Goal: Task Accomplishment & Management: Manage account settings

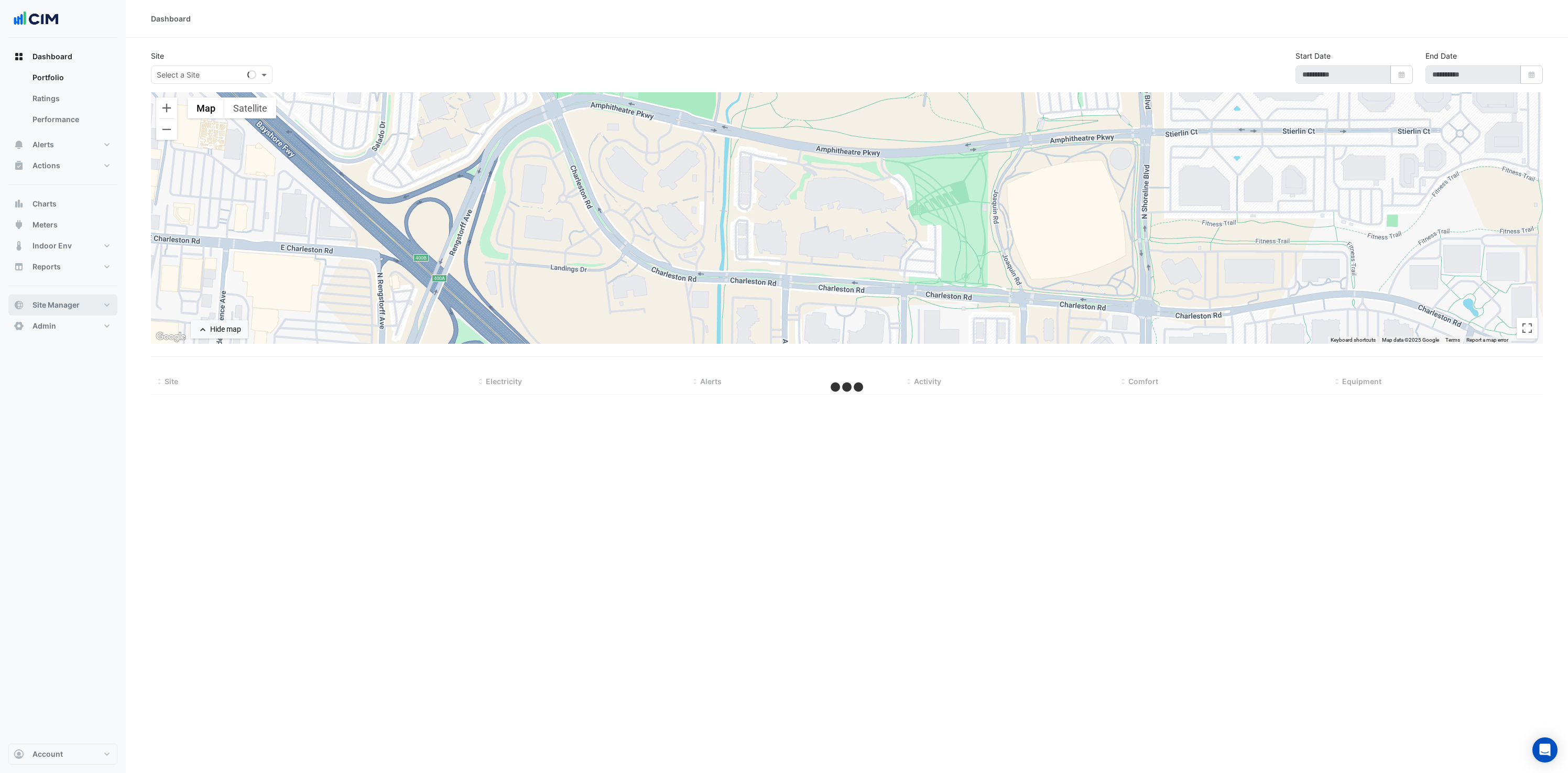
click at [77, 308] on span "Site Manager" at bounding box center [56, 304] width 47 height 11
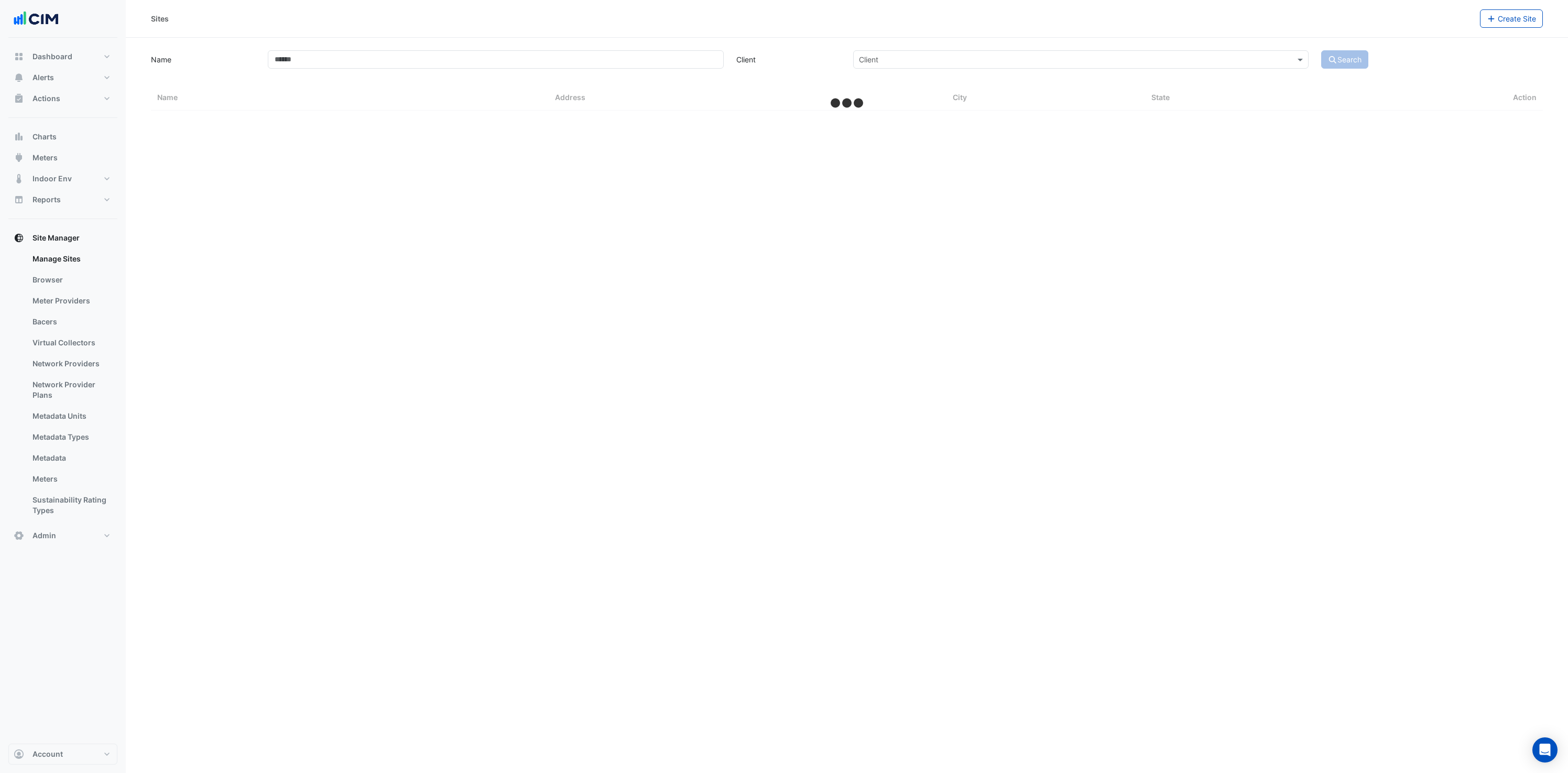
select select "***"
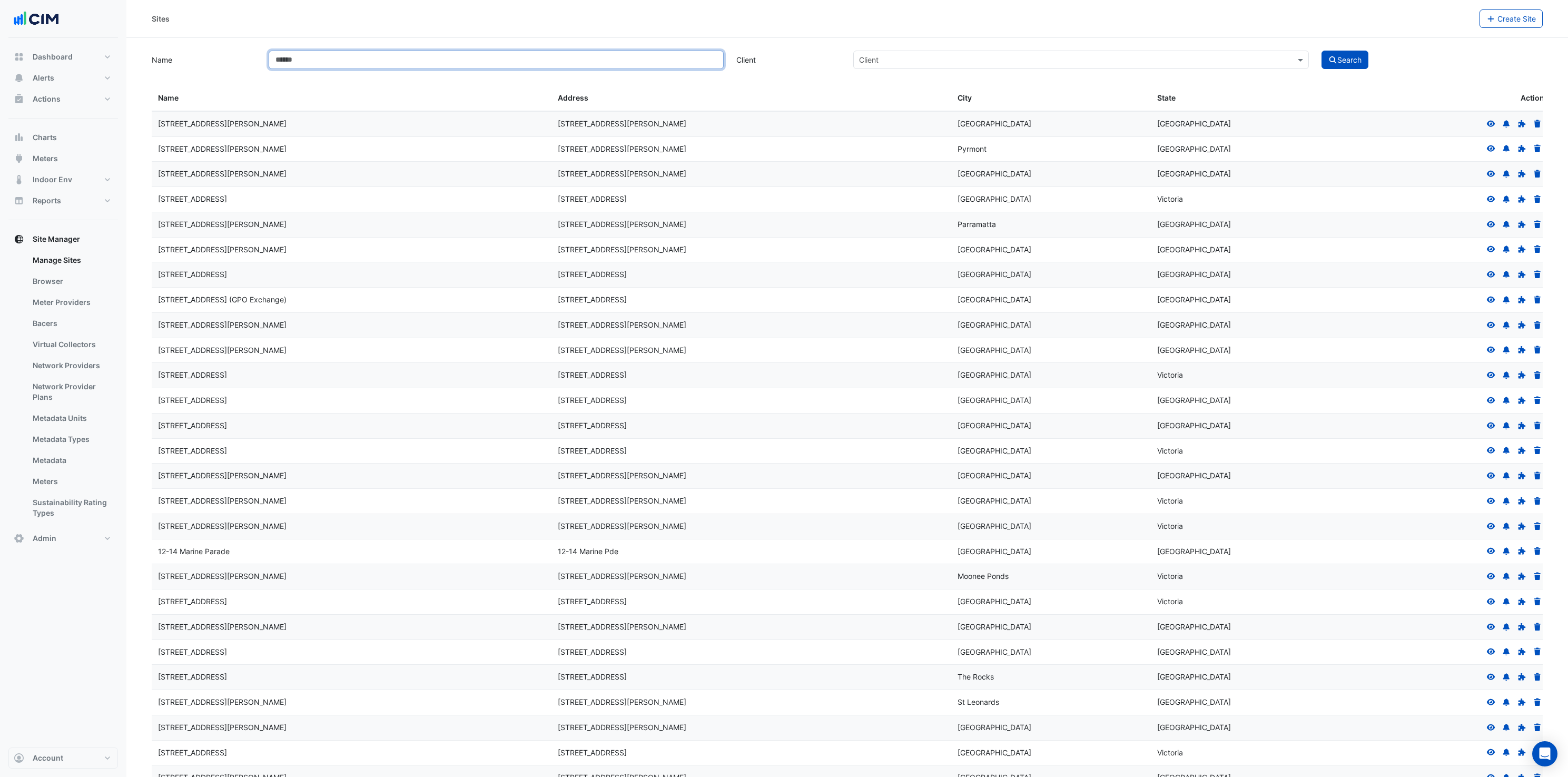
click at [295, 61] on input "Name" at bounding box center [496, 60] width 455 height 18
click at [1487, 121] on icon at bounding box center [1491, 124] width 9 height 7
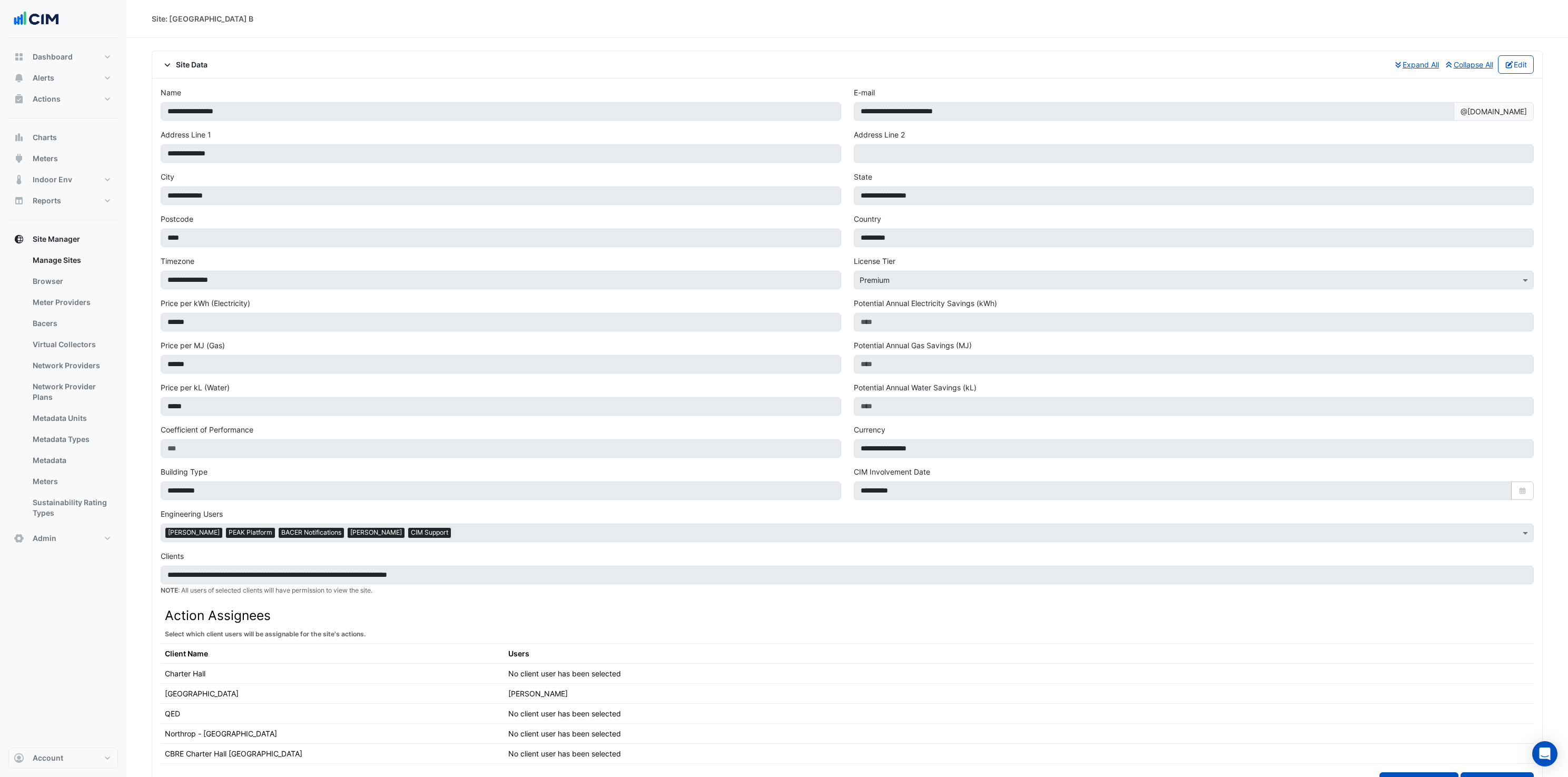
click at [165, 67] on icon at bounding box center [167, 64] width 9 height 7
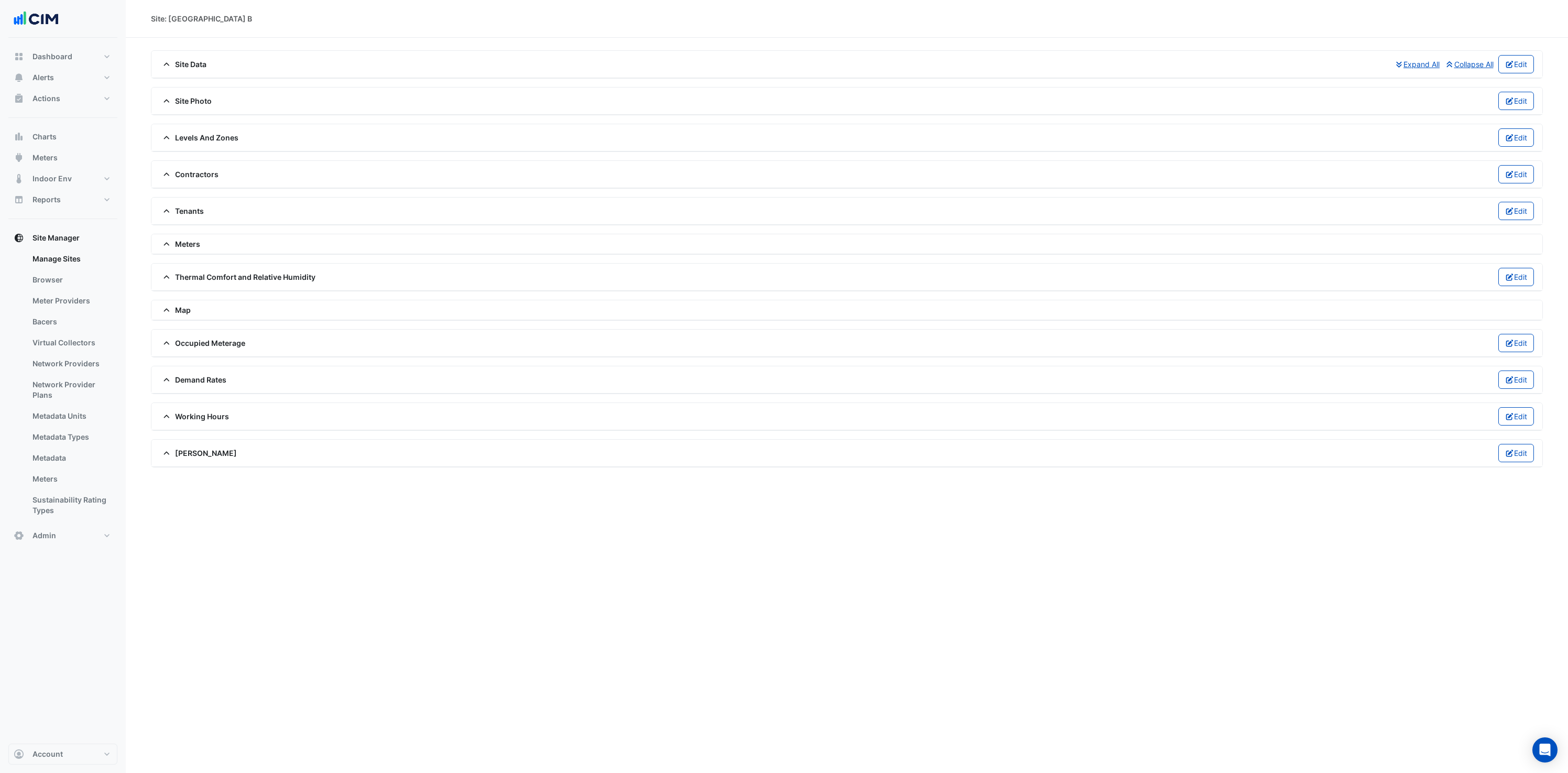
click at [166, 238] on span "Meters" at bounding box center [179, 244] width 40 height 11
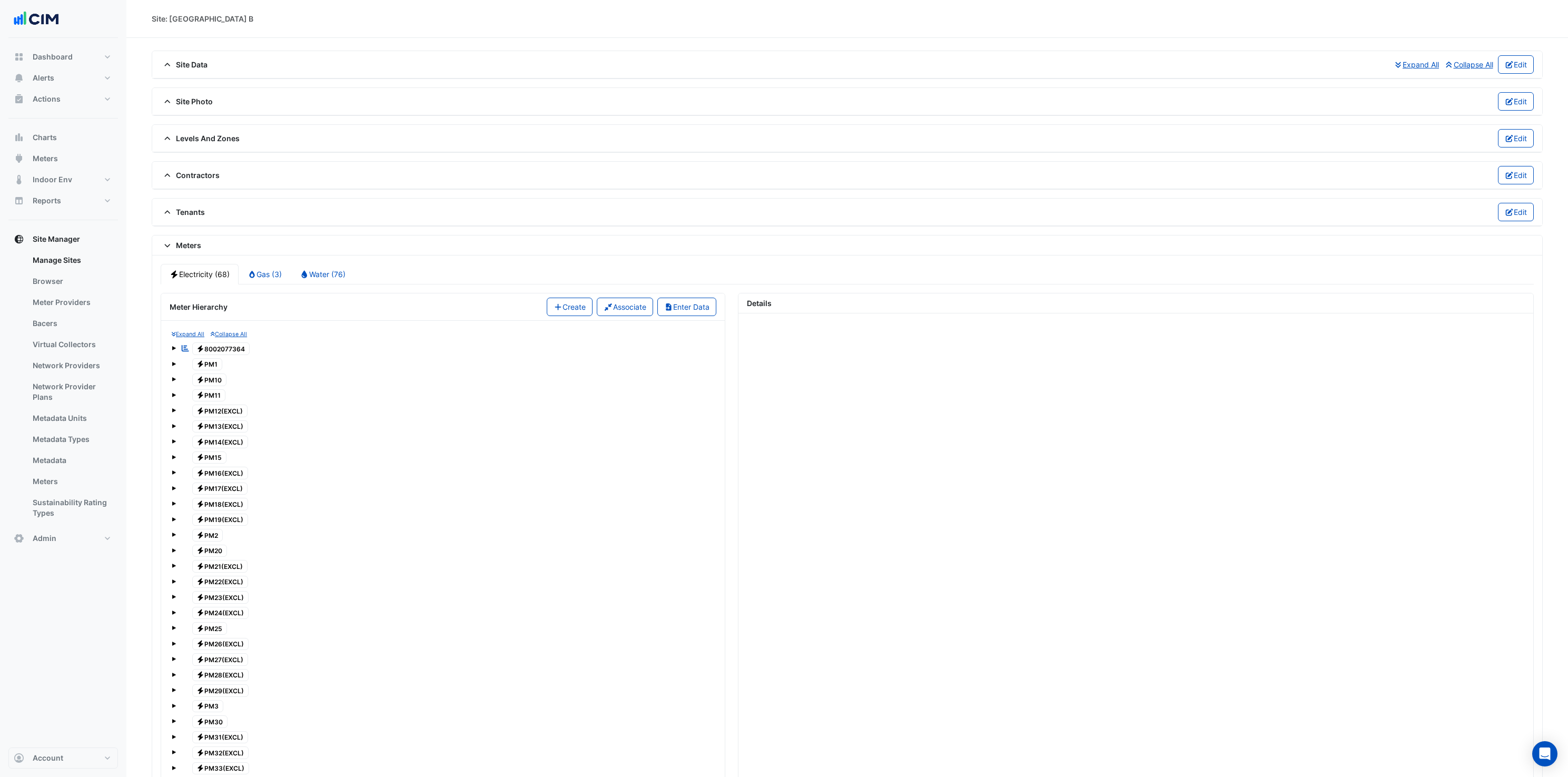
click at [221, 352] on span "Electricity 8002077364" at bounding box center [221, 349] width 58 height 13
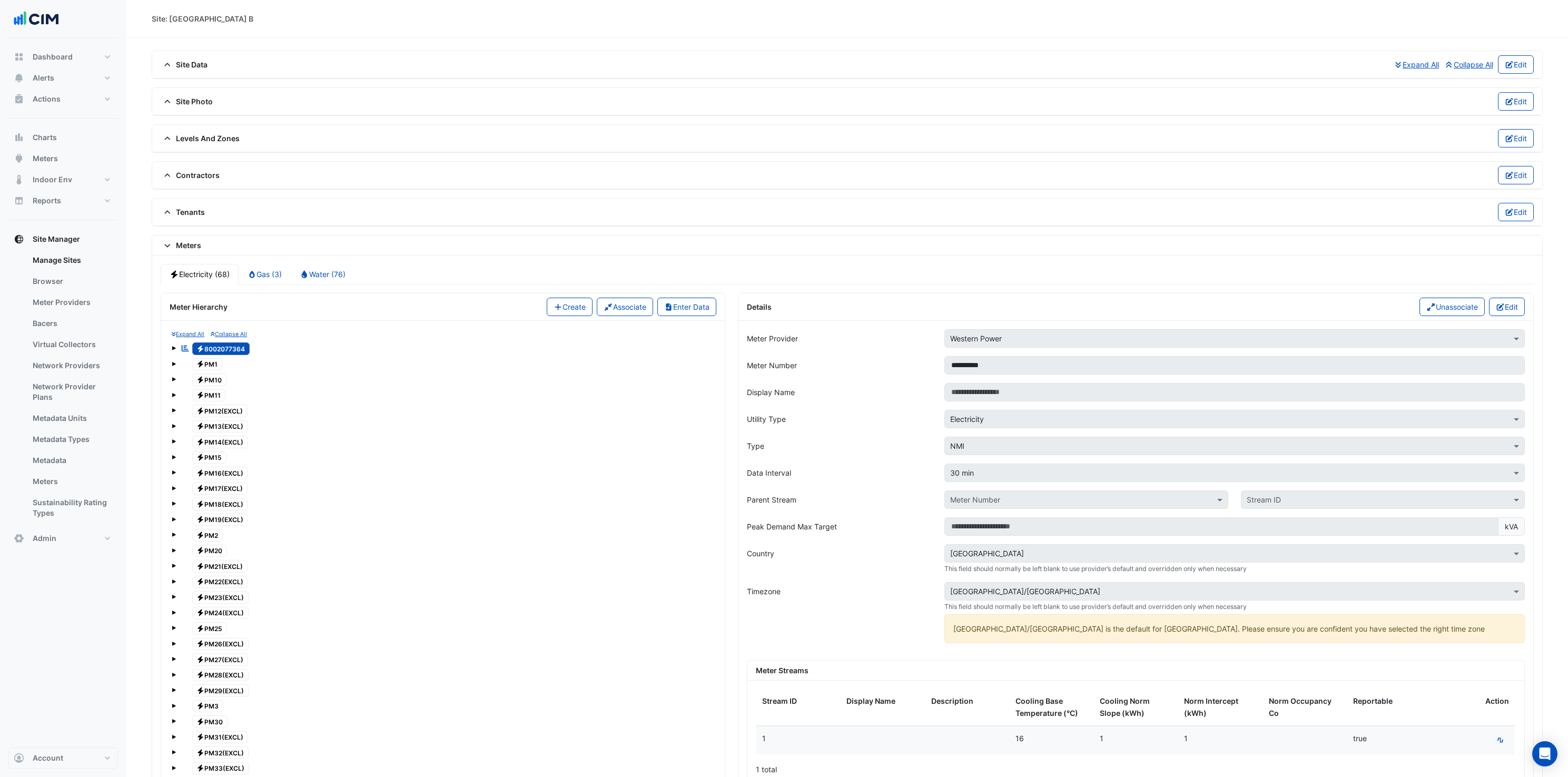
click at [176, 348] on div "Reportable Electricity 8002077364" at bounding box center [443, 348] width 543 height 15
click at [175, 349] on span at bounding box center [174, 348] width 4 height 4
click at [208, 364] on span "1" at bounding box center [209, 364] width 13 height 12
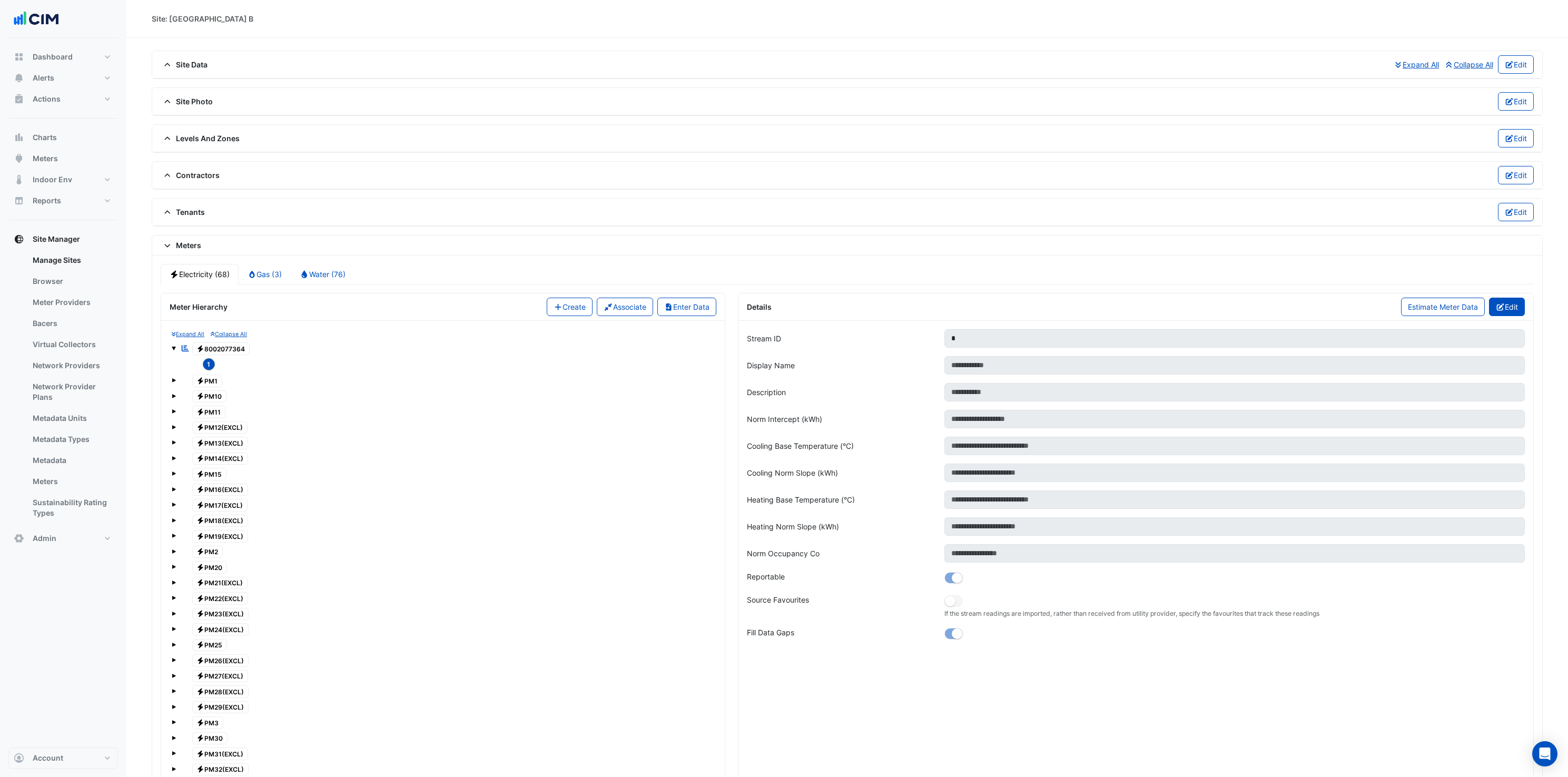
click at [1516, 304] on button "Edit" at bounding box center [1507, 307] width 36 height 18
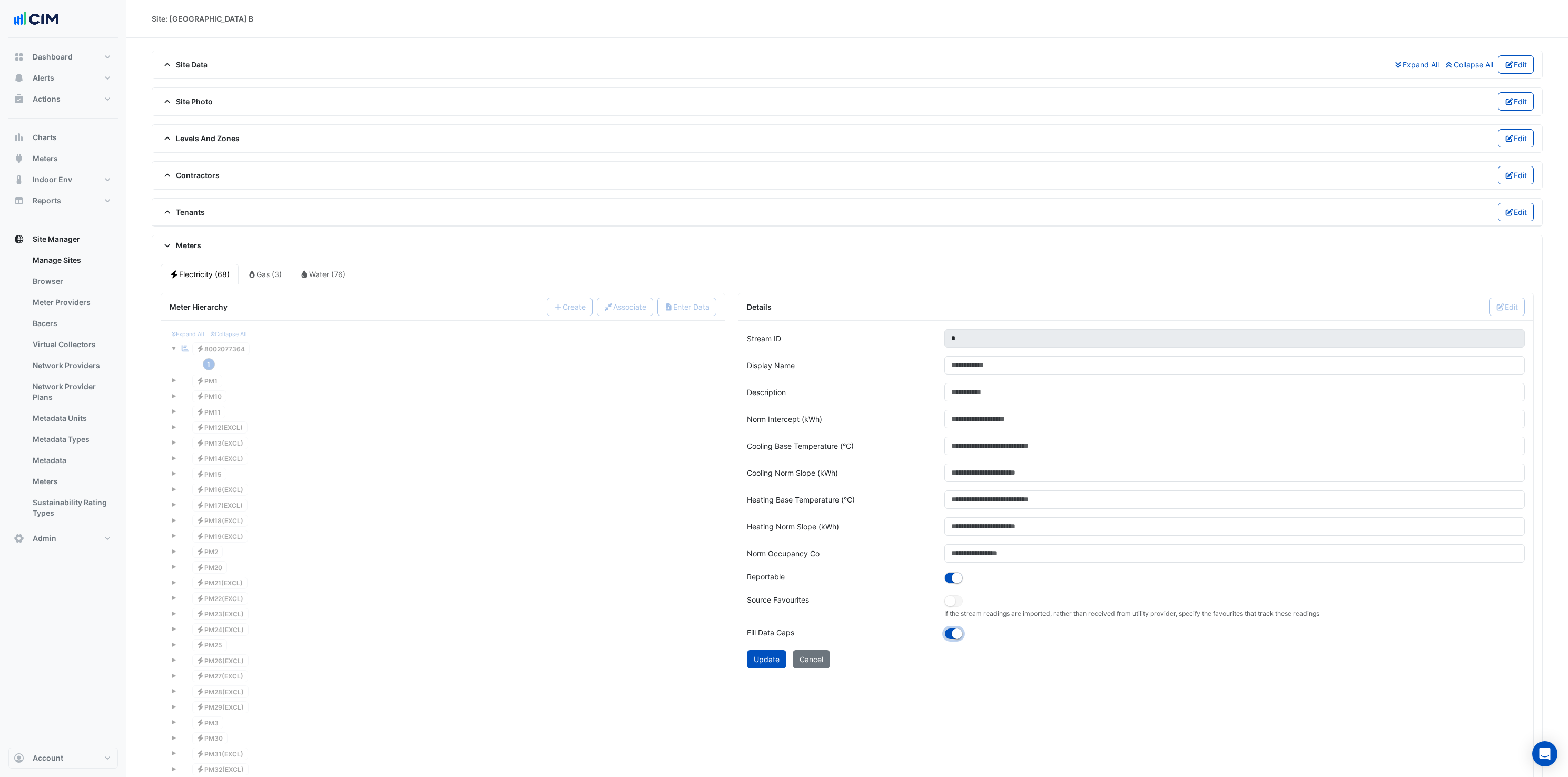
click at [952, 636] on button "button" at bounding box center [954, 634] width 18 height 11
click at [748, 659] on button "Update" at bounding box center [767, 659] width 40 height 18
